Goal: Navigation & Orientation: Find specific page/section

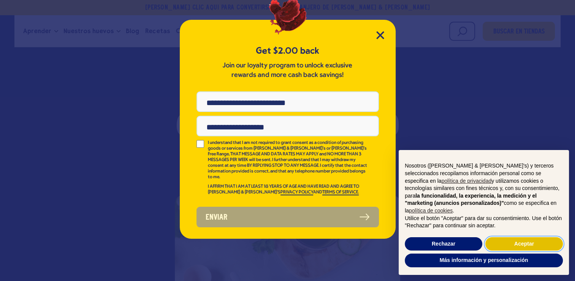
click at [506, 239] on button "Aceptar" at bounding box center [525, 244] width 78 height 14
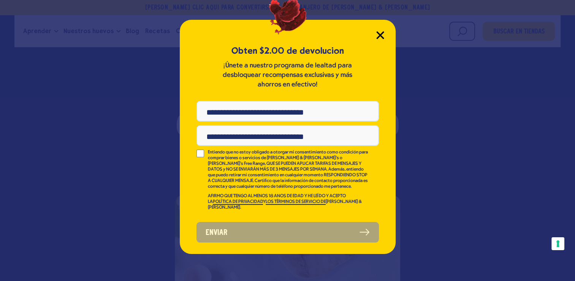
click at [383, 35] on icon "Cerrar modal" at bounding box center [380, 35] width 8 height 8
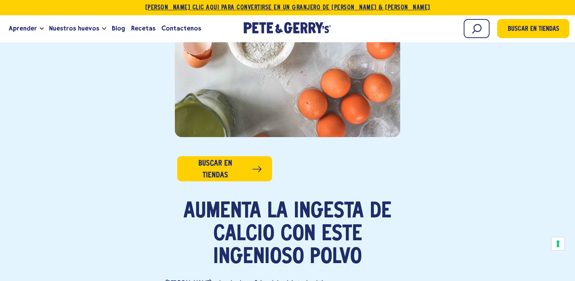
scroll to position [276, 0]
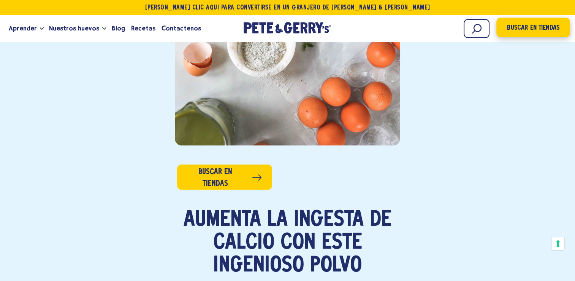
click at [519, 23] on span "Buscar en tiendas" at bounding box center [533, 28] width 52 height 10
